Goal: Information Seeking & Learning: Learn about a topic

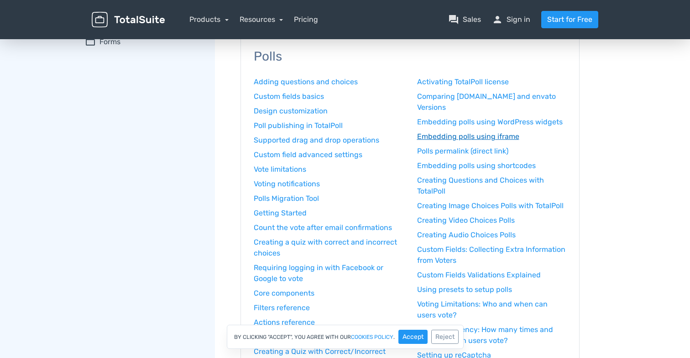
scroll to position [99, 0]
click at [512, 168] on link "Embedding polls using shortcodes" at bounding box center [492, 166] width 150 height 11
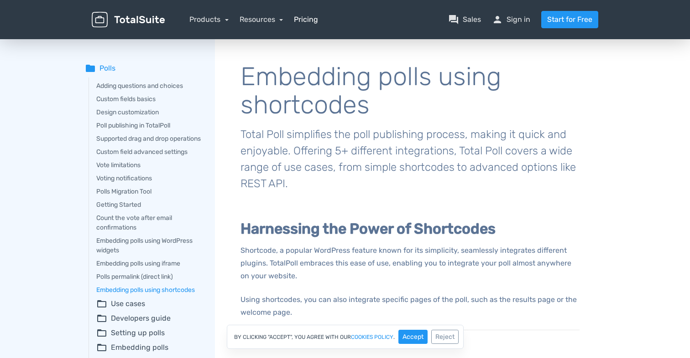
click at [312, 20] on link "Pricing" at bounding box center [306, 19] width 24 height 11
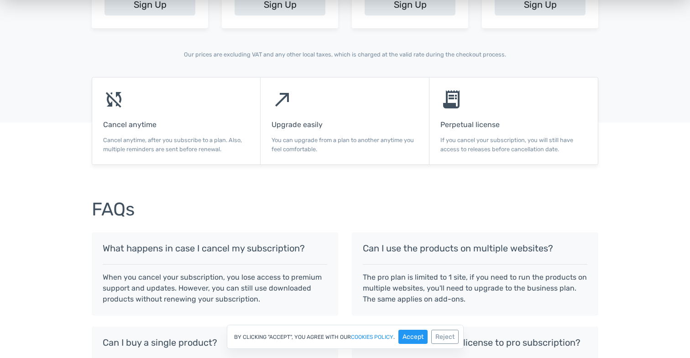
scroll to position [562, 0]
